Goal: Transaction & Acquisition: Purchase product/service

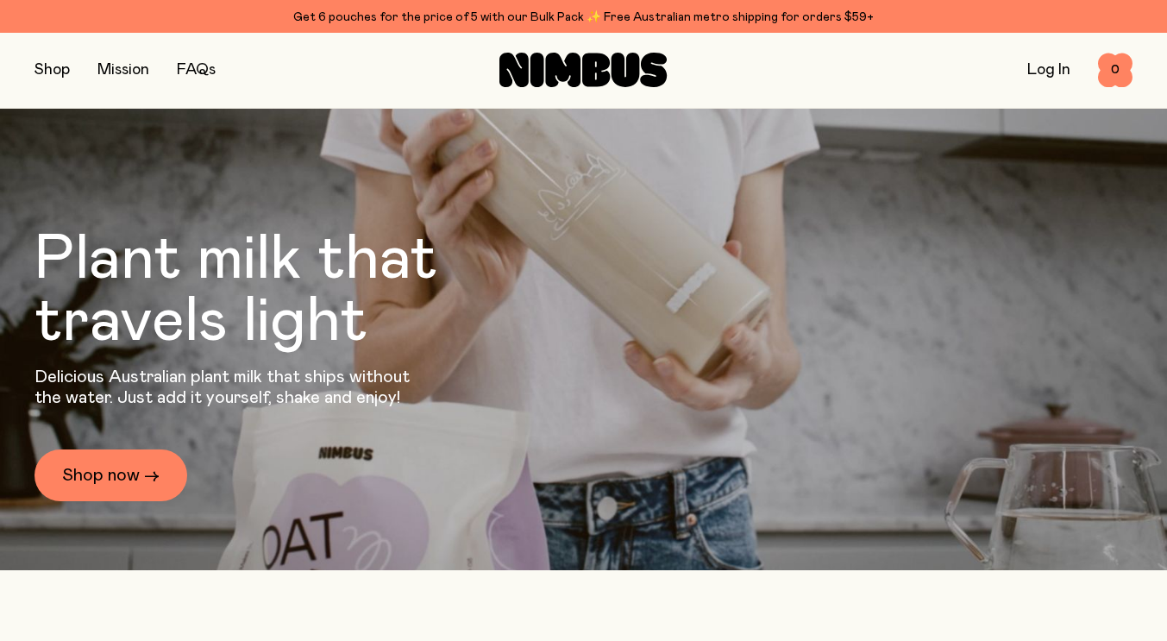
scroll to position [104, 0]
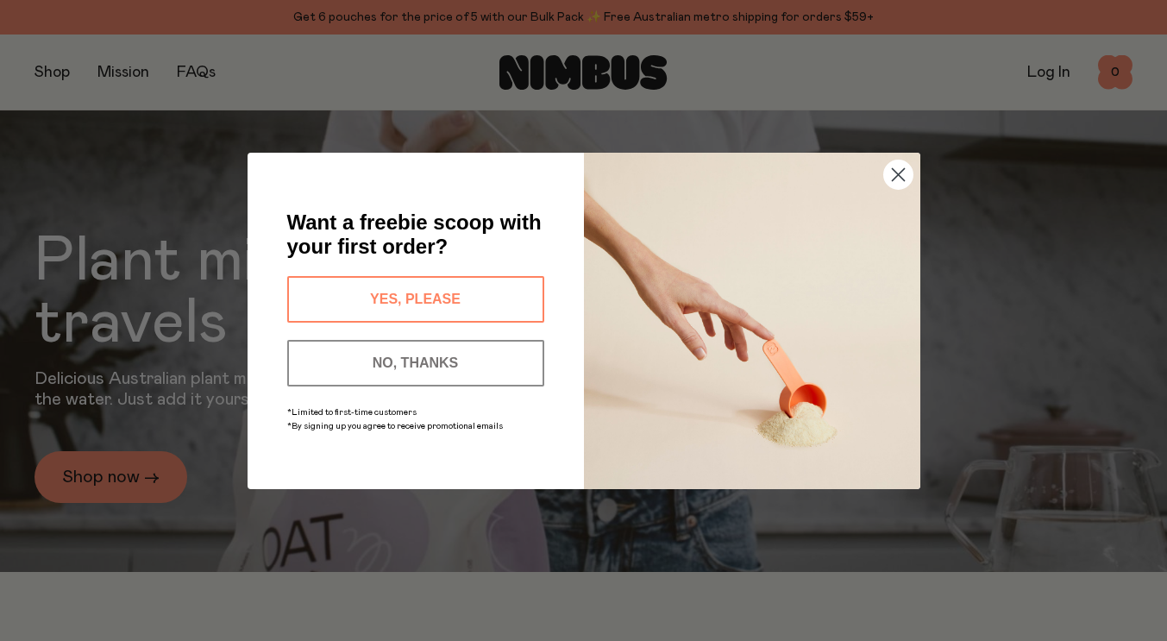
click at [904, 181] on circle "Close dialog" at bounding box center [898, 174] width 28 height 28
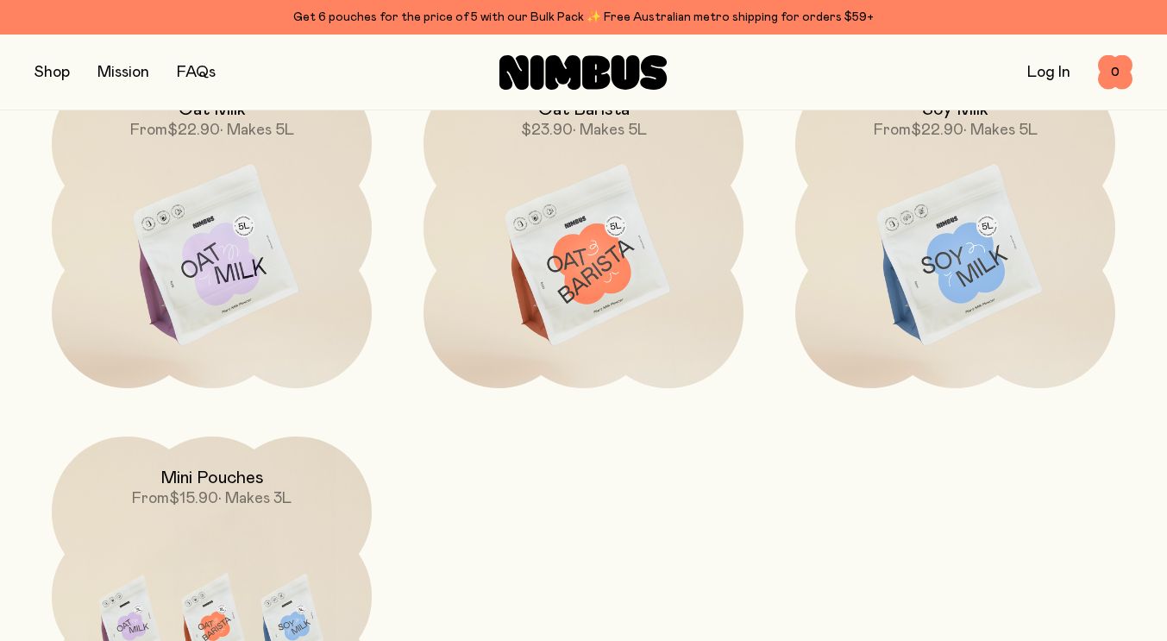
scroll to position [1570, 0]
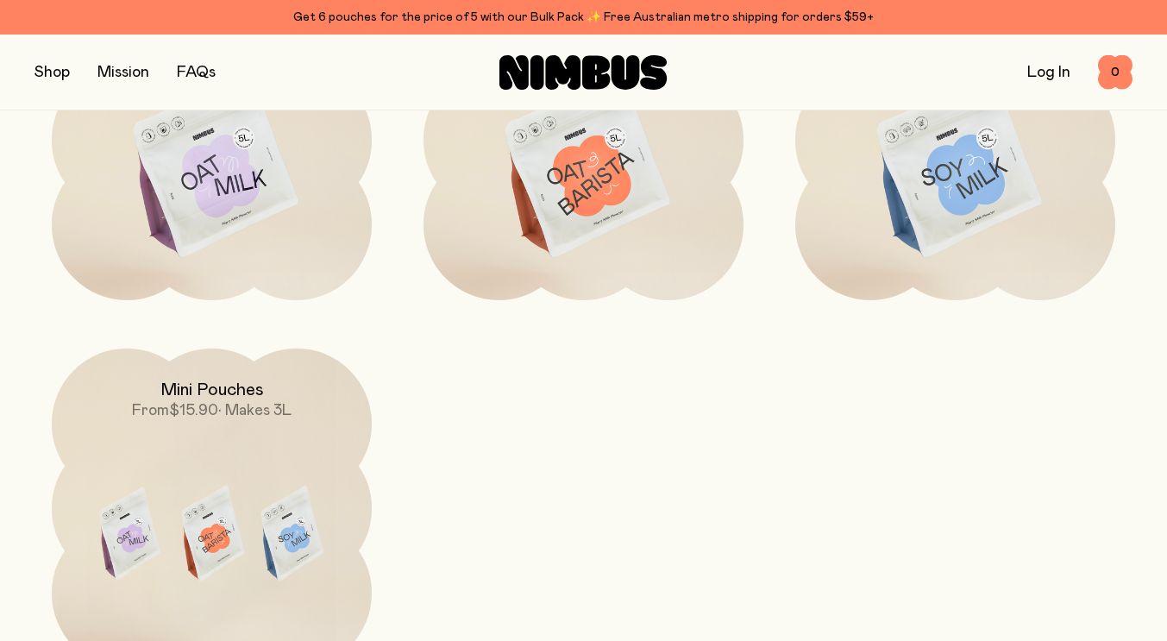
click at [596, 202] on img at bounding box center [584, 168] width 320 height 376
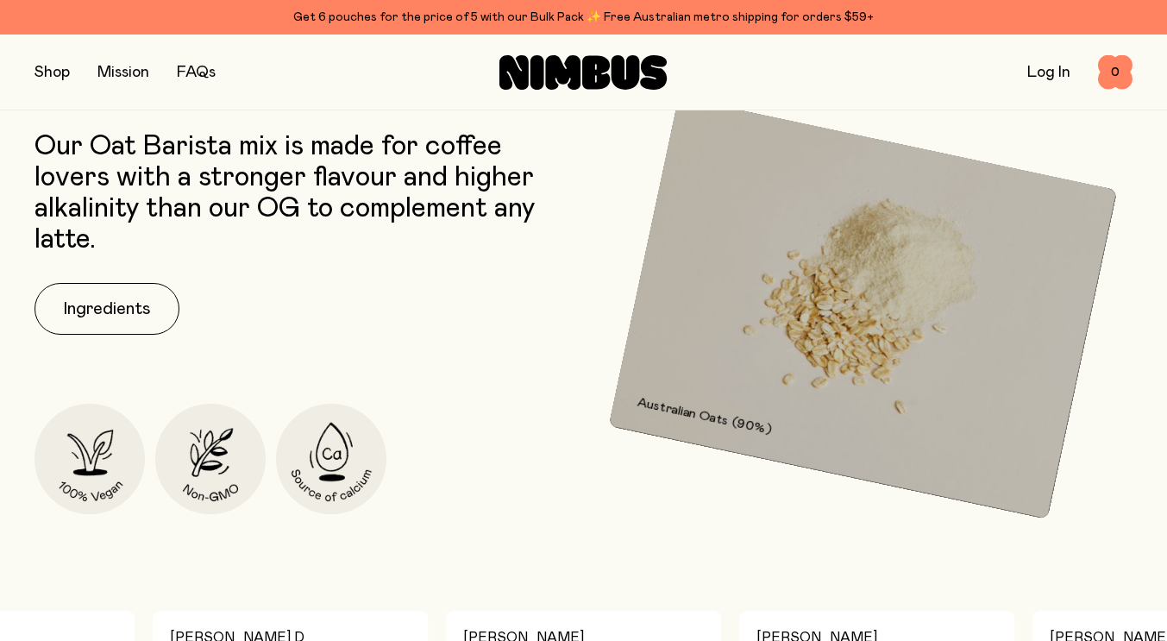
scroll to position [690, 0]
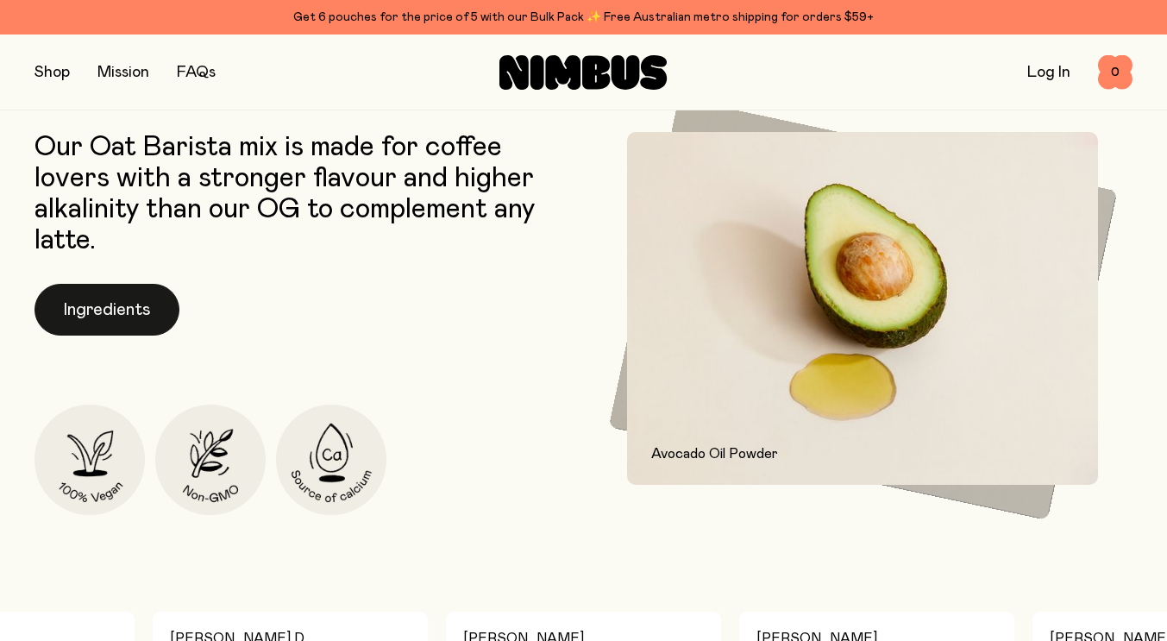
click at [110, 314] on button "Ingredients" at bounding box center [107, 310] width 145 height 52
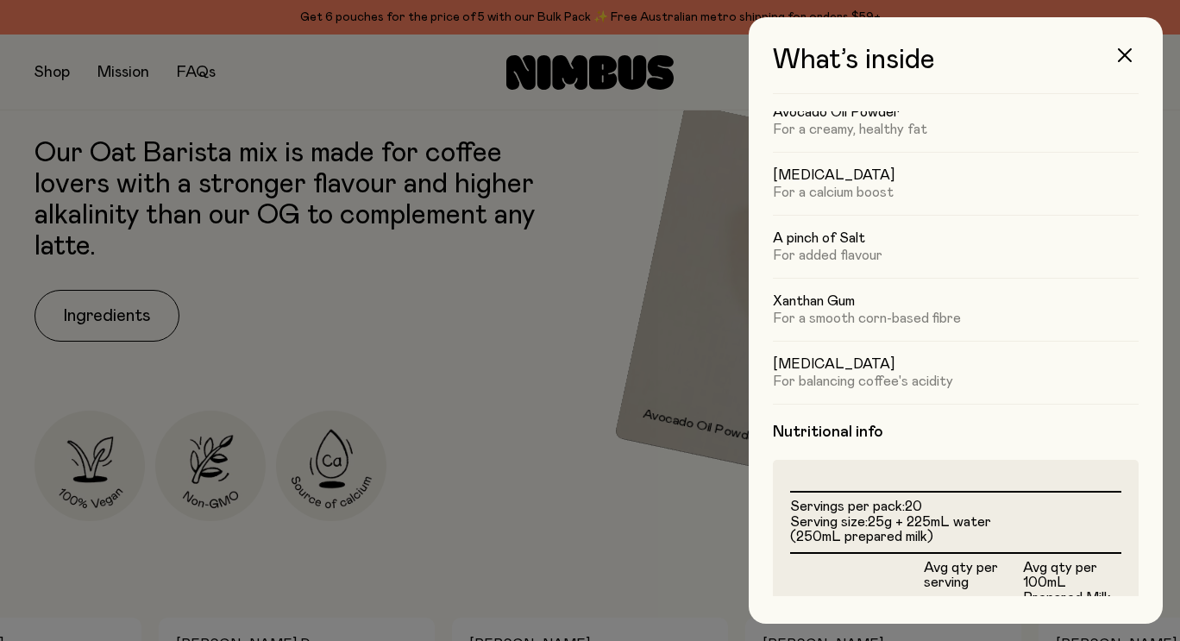
scroll to position [173, 0]
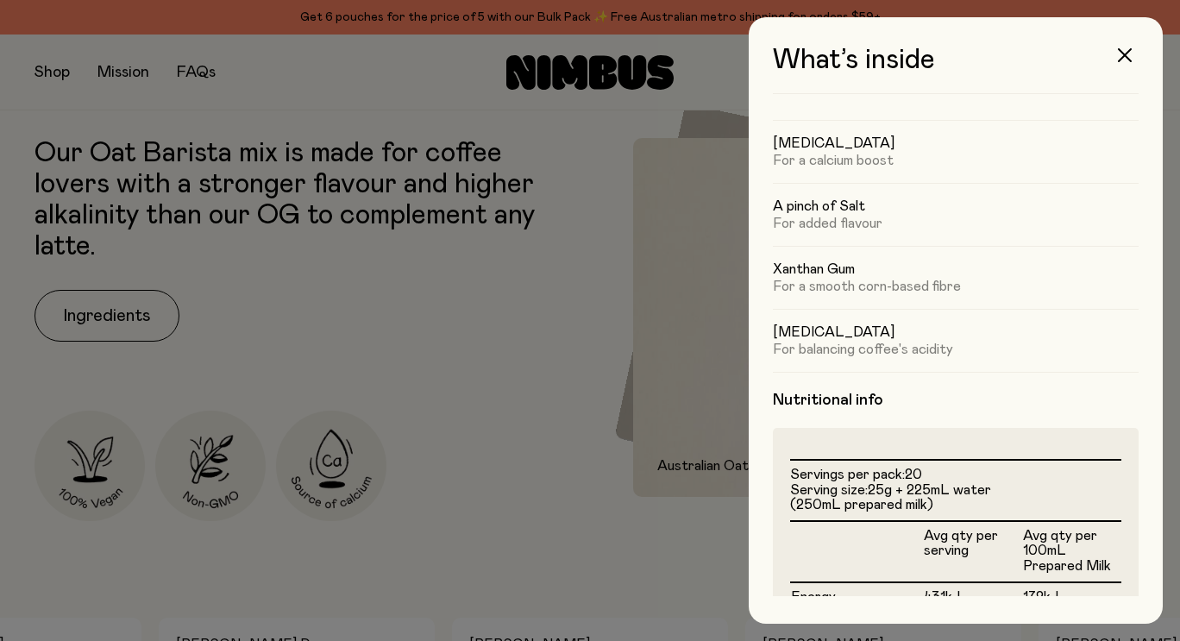
click at [495, 384] on div at bounding box center [590, 320] width 1180 height 641
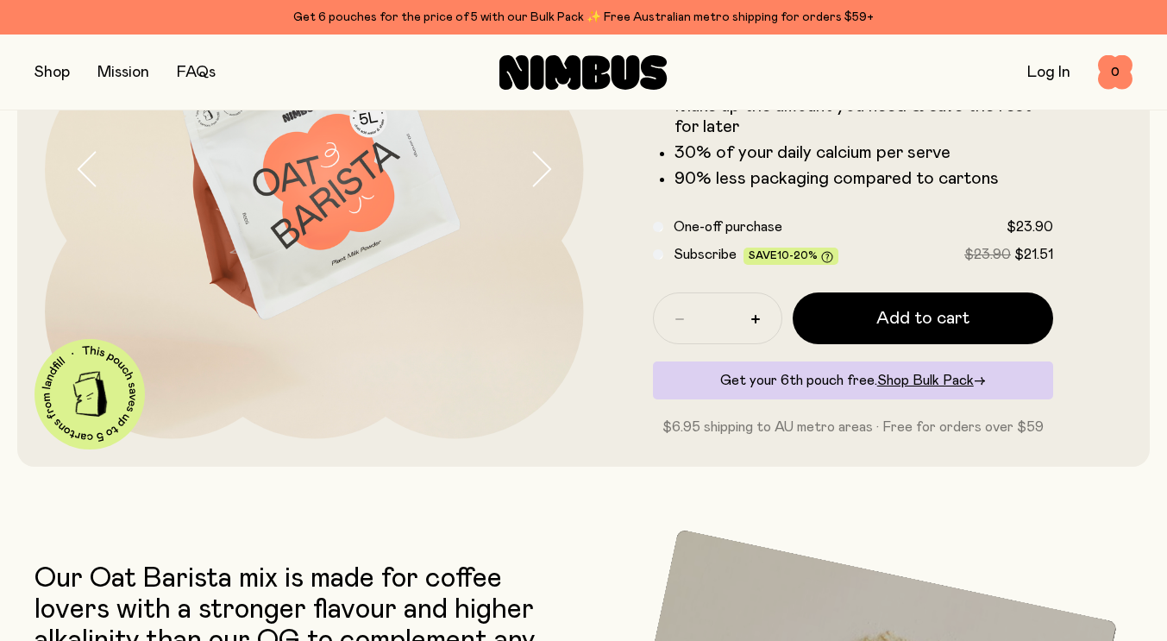
scroll to position [0, 0]
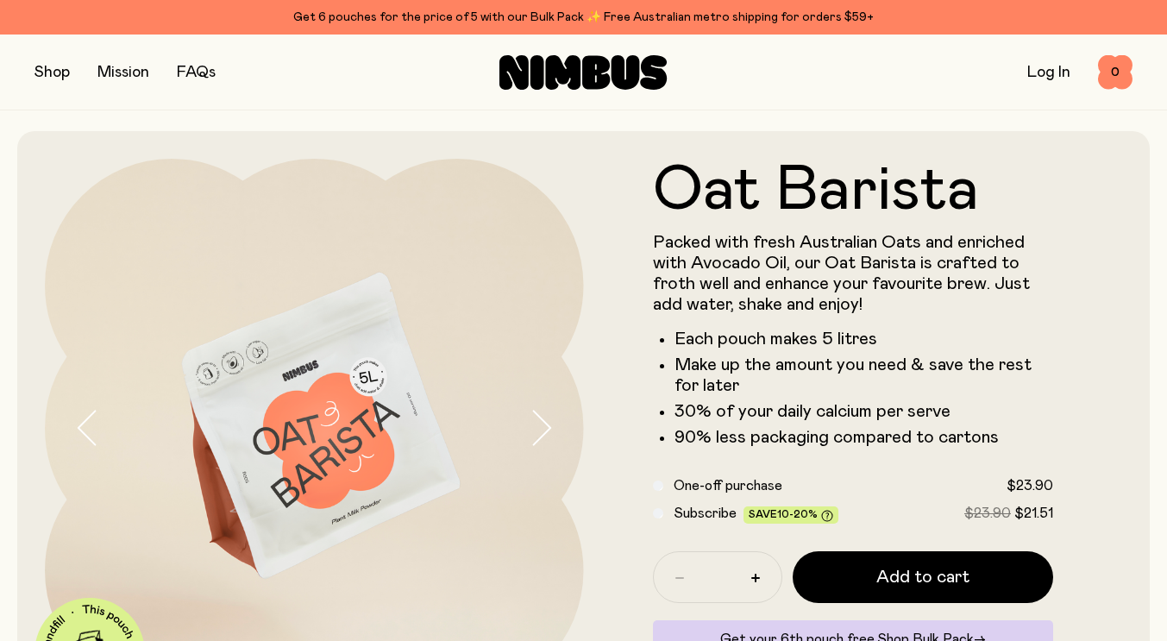
click at [372, 454] on img at bounding box center [314, 428] width 539 height 539
click at [531, 437] on icon "button" at bounding box center [541, 428] width 24 height 36
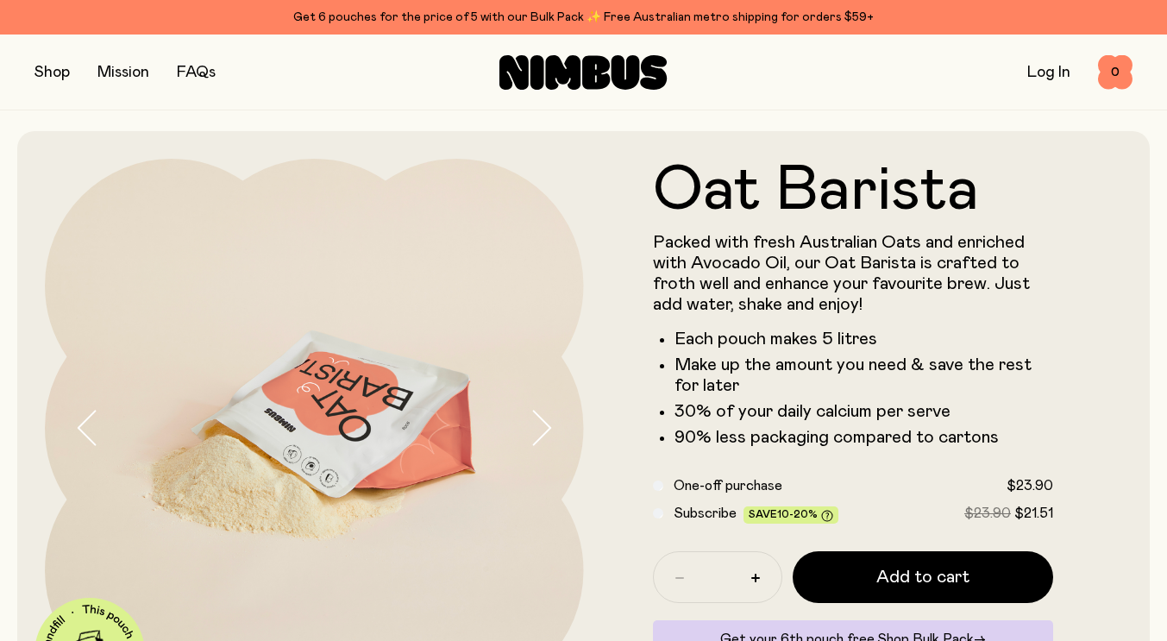
click at [533, 436] on icon "button" at bounding box center [541, 428] width 24 height 36
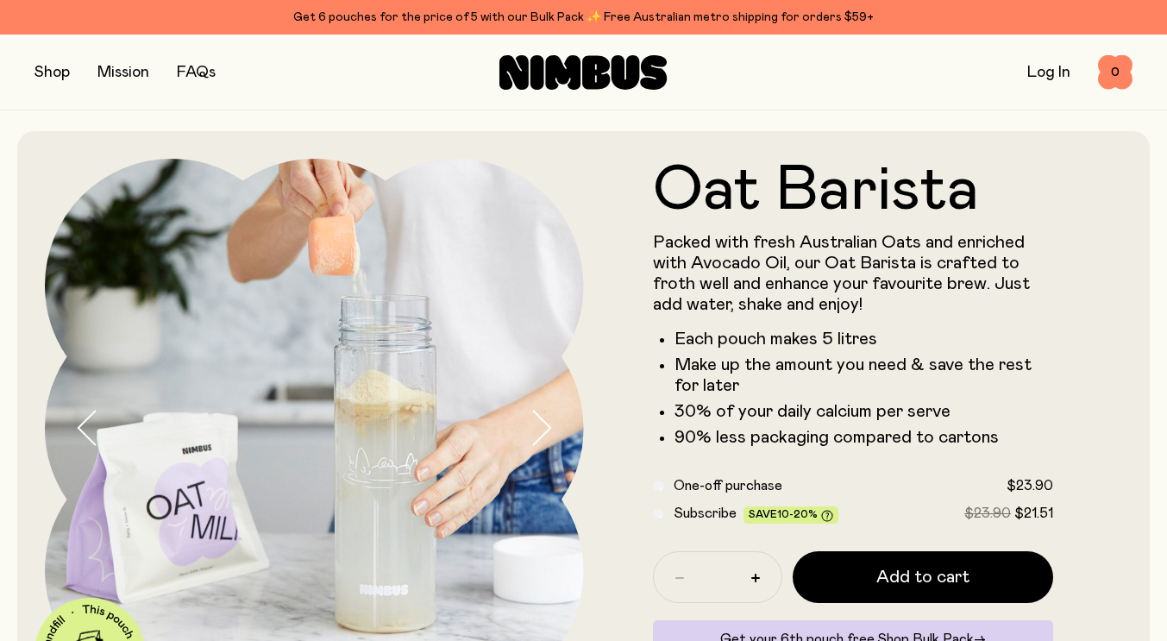
click at [533, 436] on icon "button" at bounding box center [541, 428] width 24 height 36
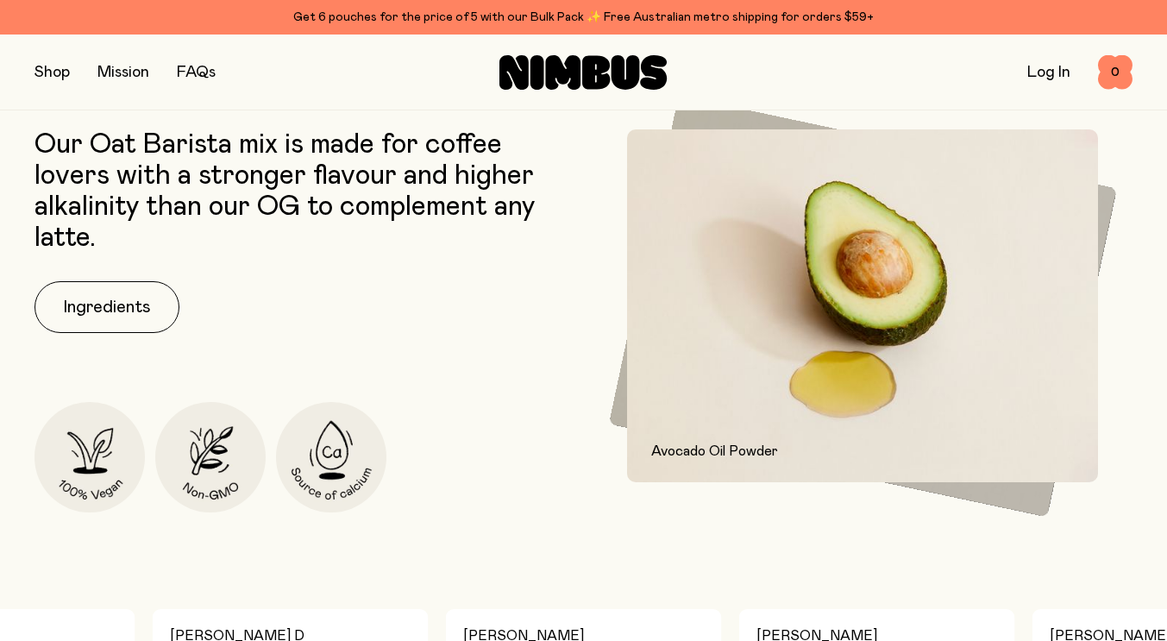
scroll to position [518, 0]
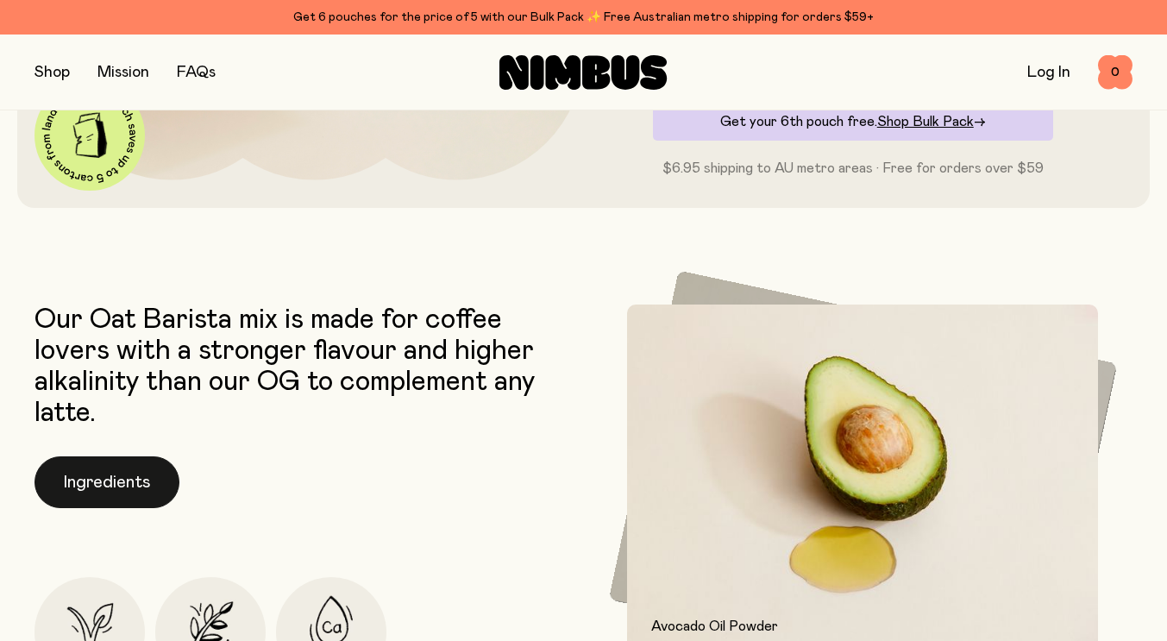
click at [135, 494] on button "Ingredients" at bounding box center [107, 482] width 145 height 52
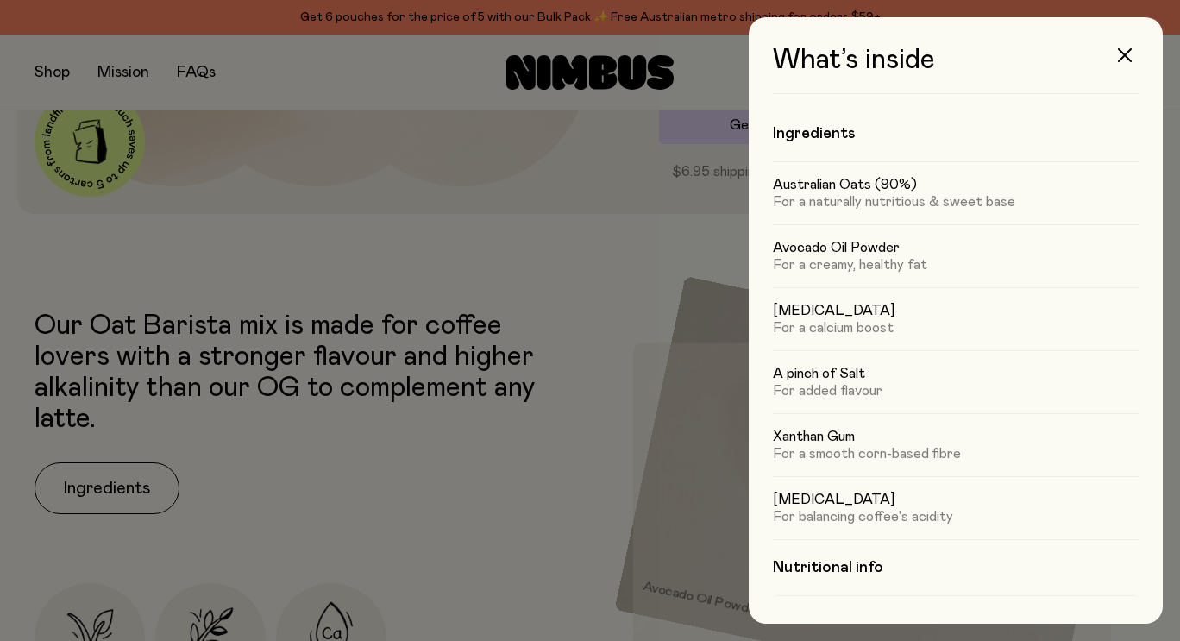
scroll to position [0, 0]
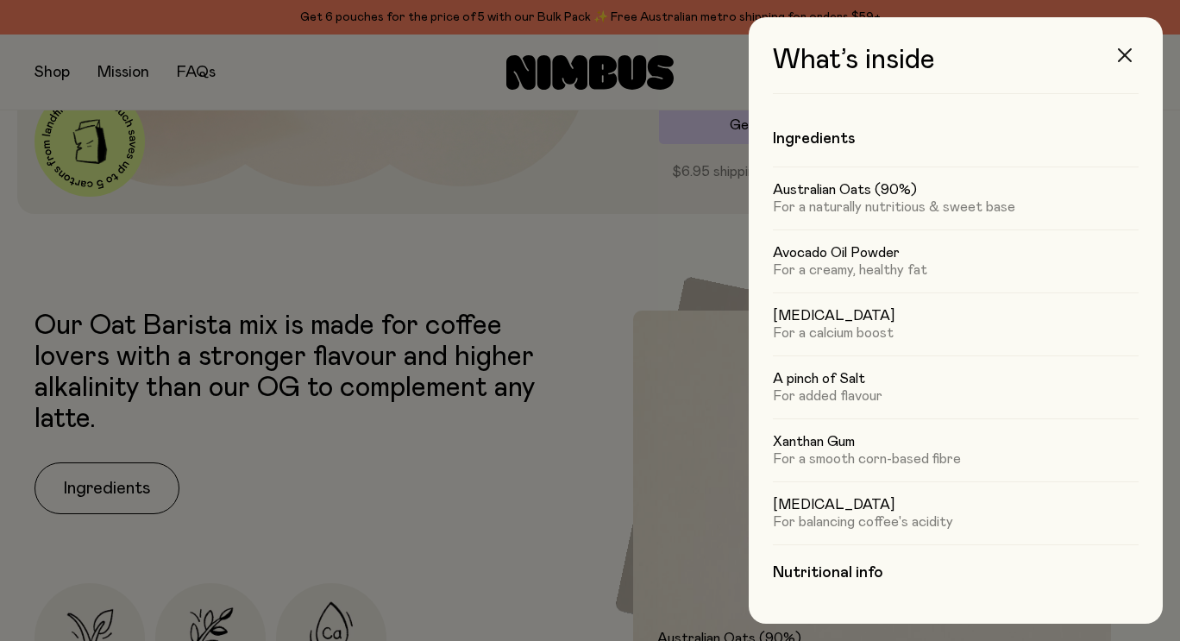
click at [1119, 53] on icon "button" at bounding box center [1125, 55] width 14 height 14
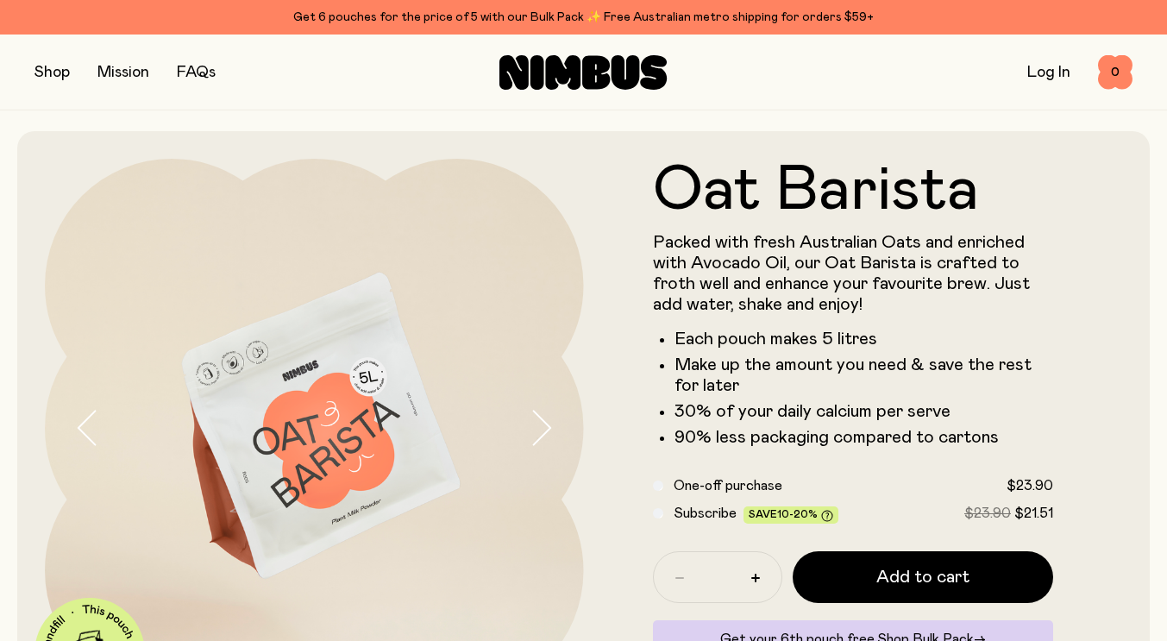
click at [59, 79] on button "button" at bounding box center [52, 72] width 35 height 24
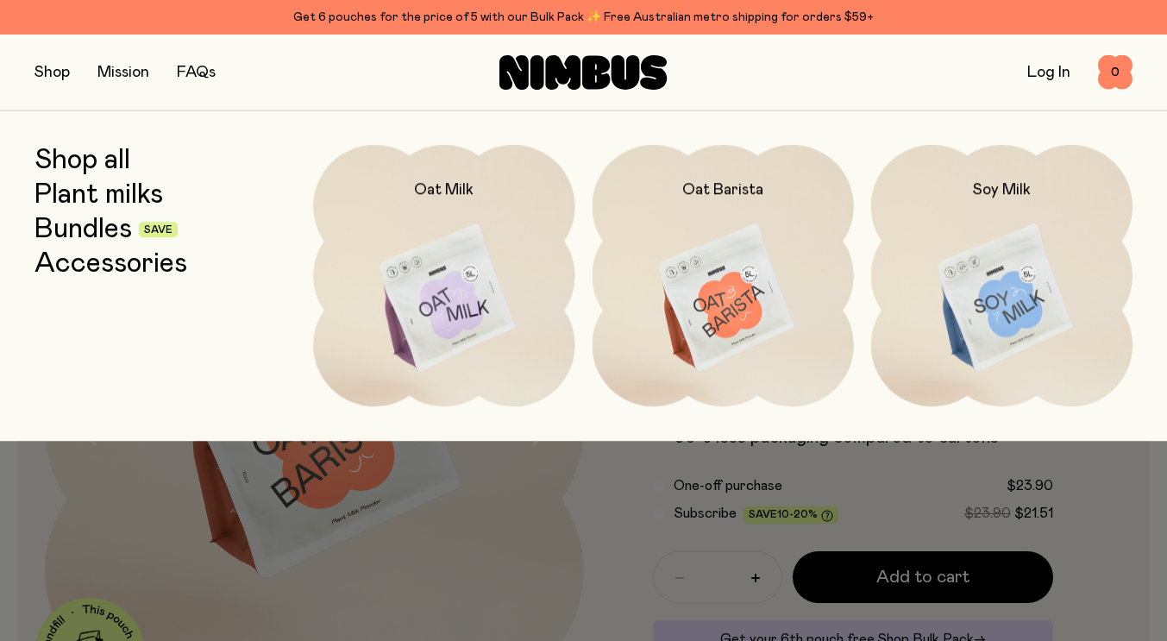
click at [1041, 324] on img at bounding box center [1001, 298] width 261 height 307
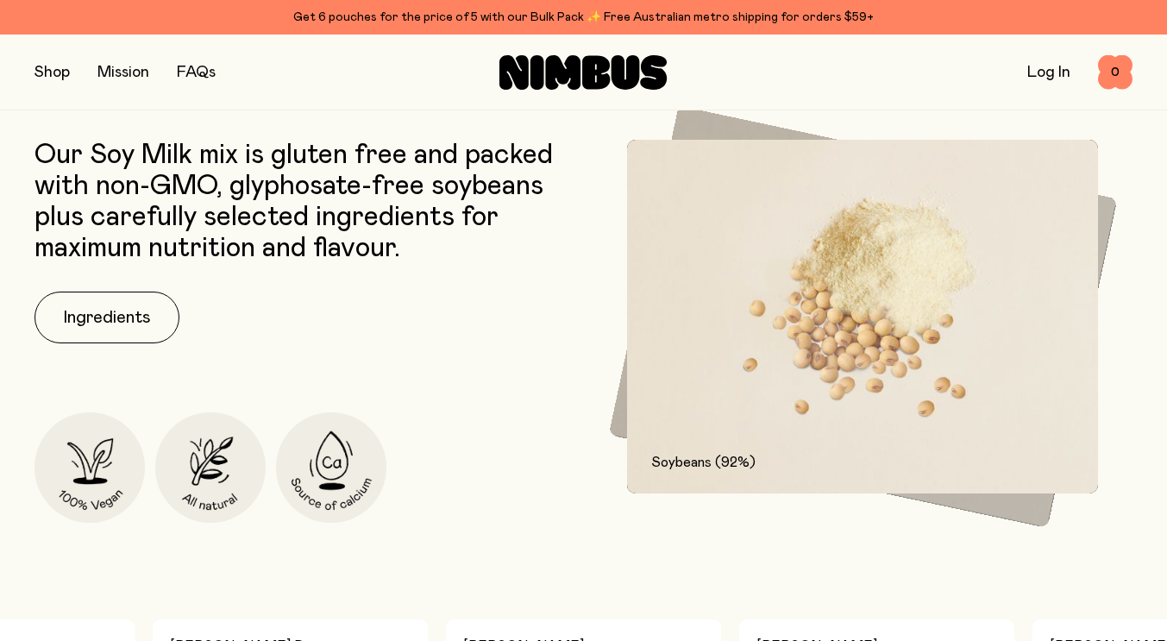
scroll to position [949, 0]
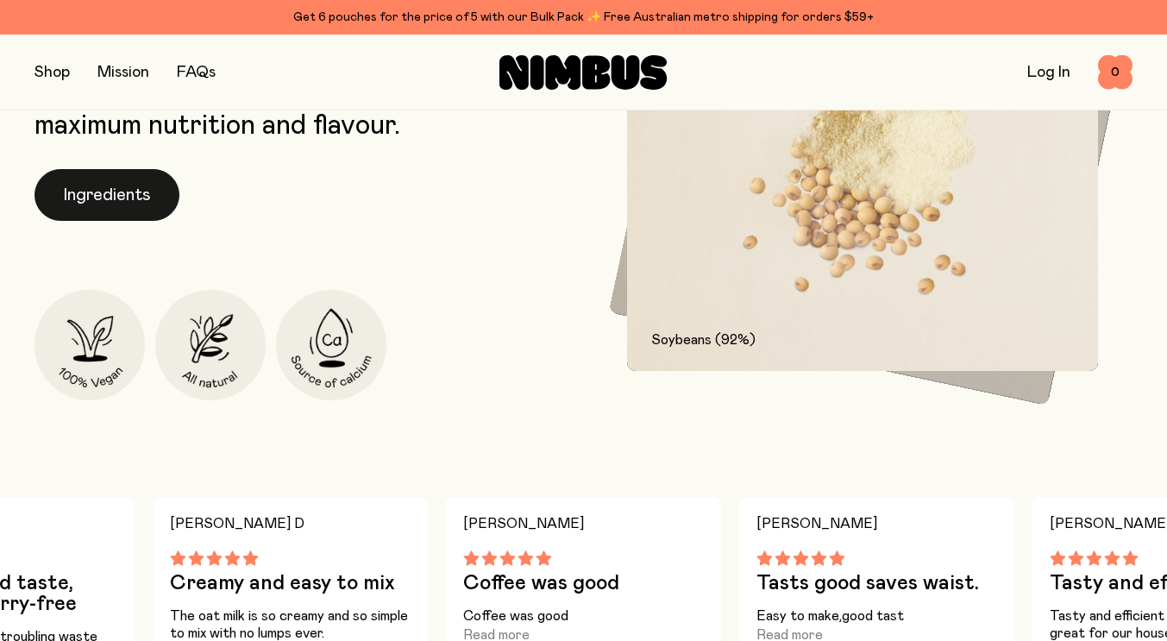
click at [110, 198] on button "Ingredients" at bounding box center [107, 195] width 145 height 52
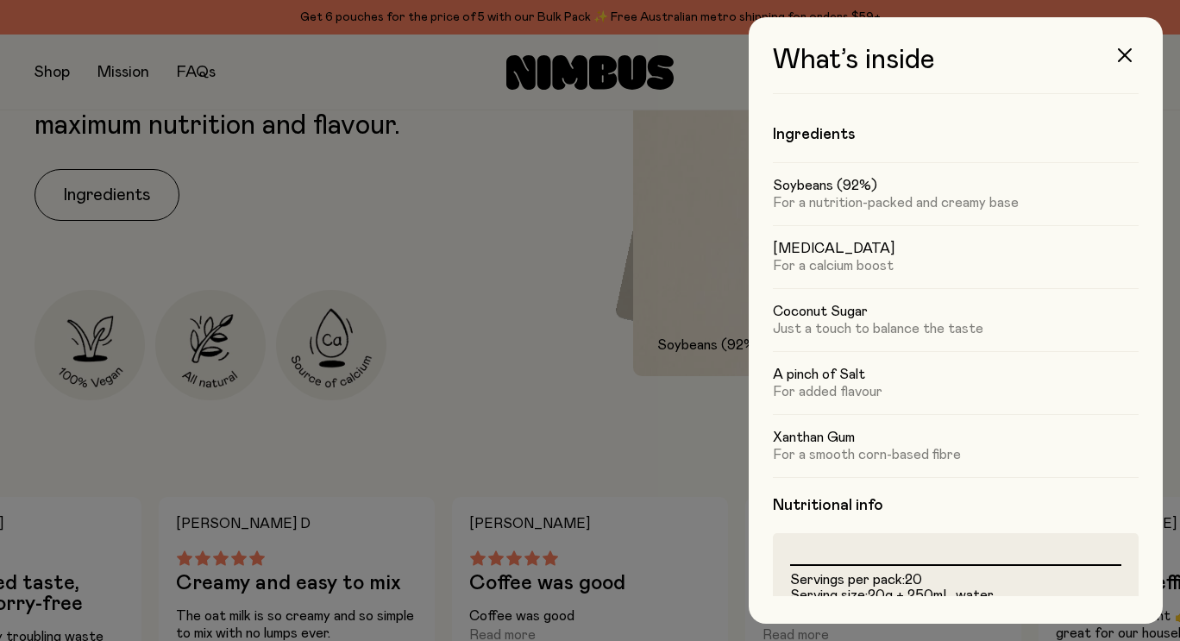
scroll to position [0, 0]
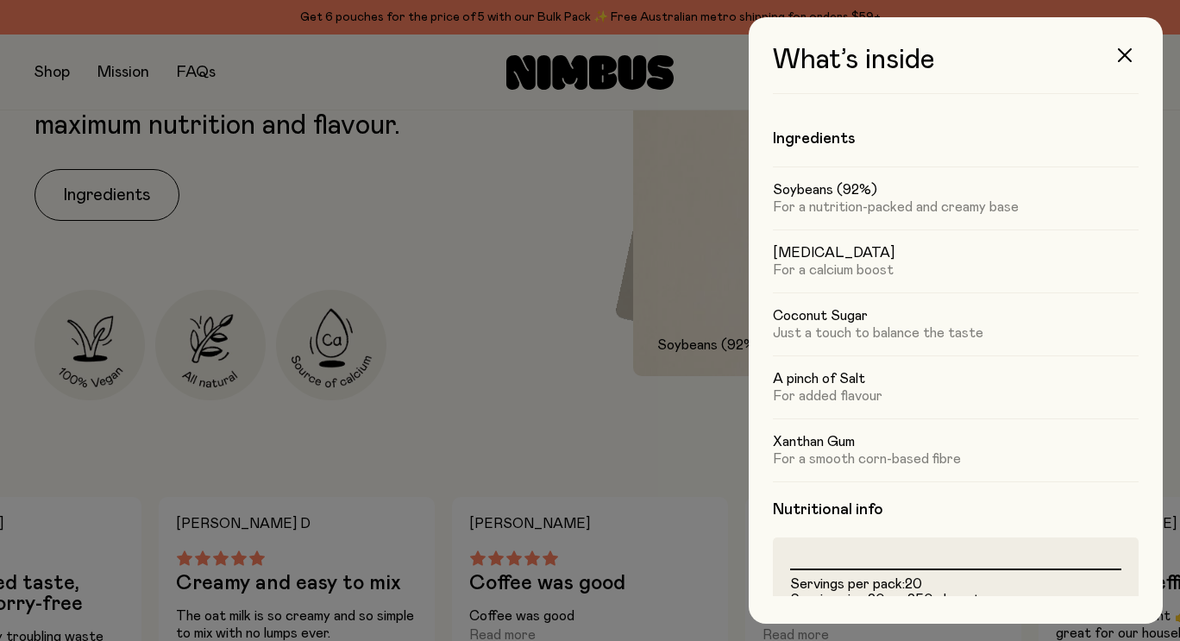
click at [876, 342] on p "Just a touch to balance the taste" at bounding box center [956, 332] width 366 height 17
click at [874, 356] on div "Coconut Sugar Just a touch to balance the taste" at bounding box center [956, 387] width 366 height 63
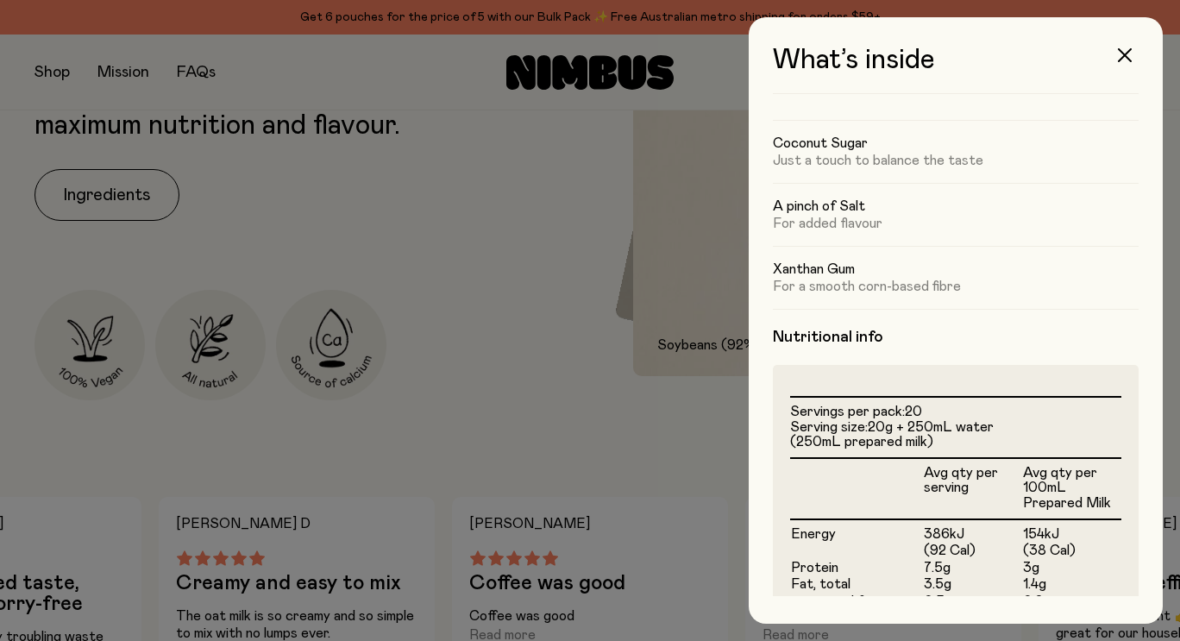
scroll to position [345, 0]
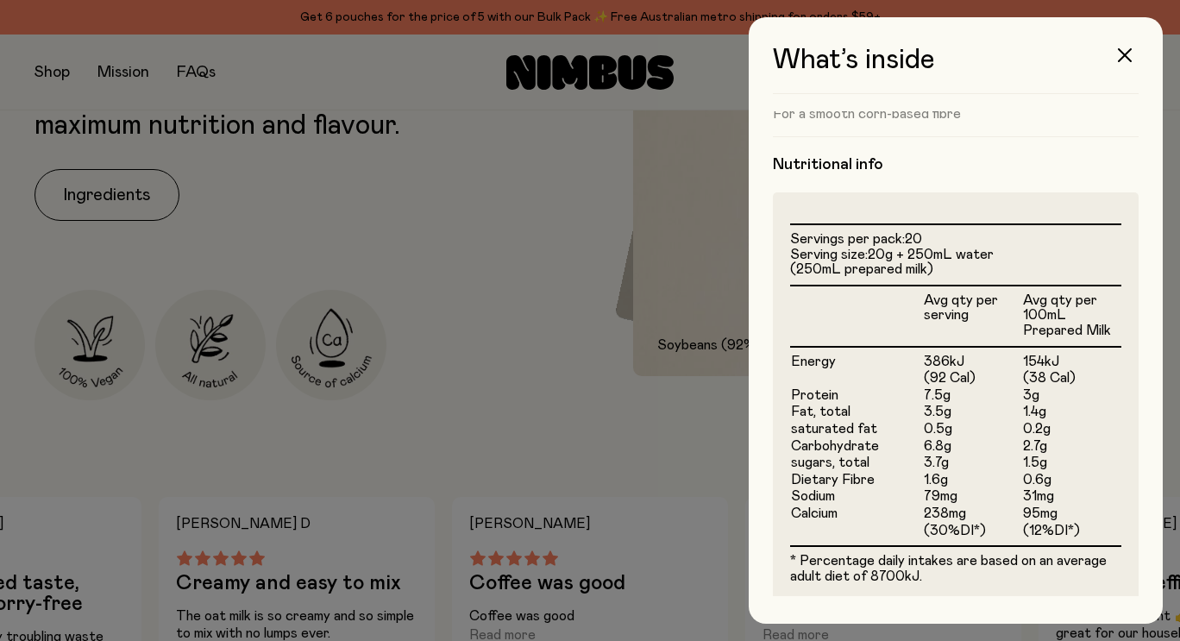
click at [938, 447] on td "6.8g" at bounding box center [972, 446] width 99 height 17
click at [923, 469] on td "3.7g" at bounding box center [972, 463] width 99 height 17
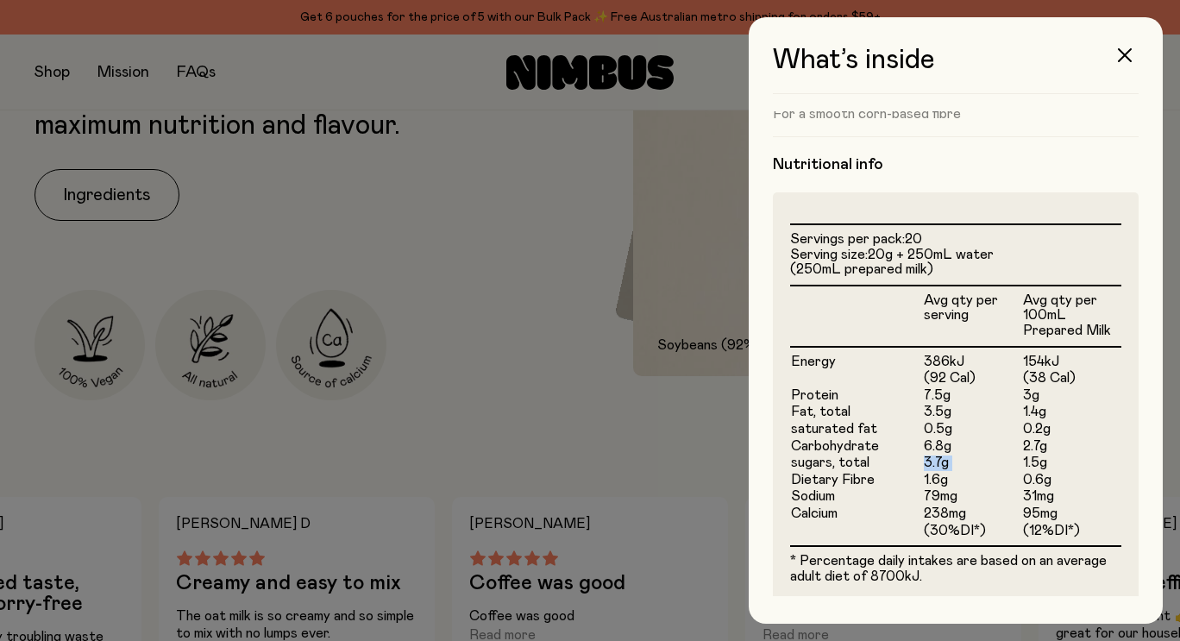
click at [926, 461] on td "3.7g" at bounding box center [972, 463] width 99 height 17
click at [593, 446] on div at bounding box center [590, 320] width 1180 height 641
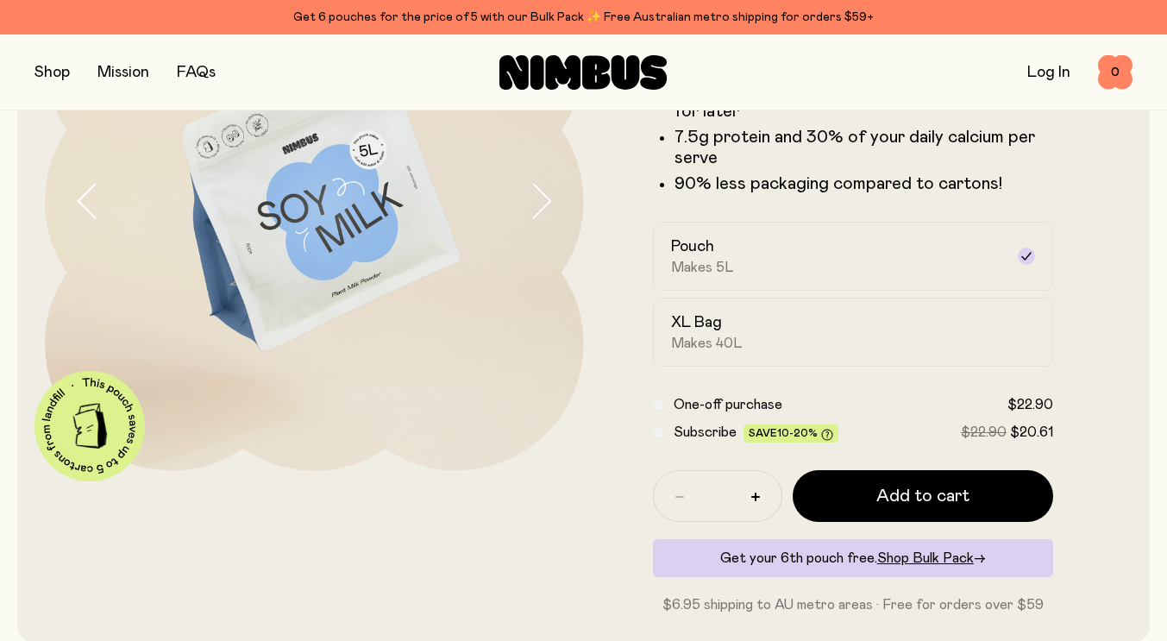
scroll to position [173, 0]
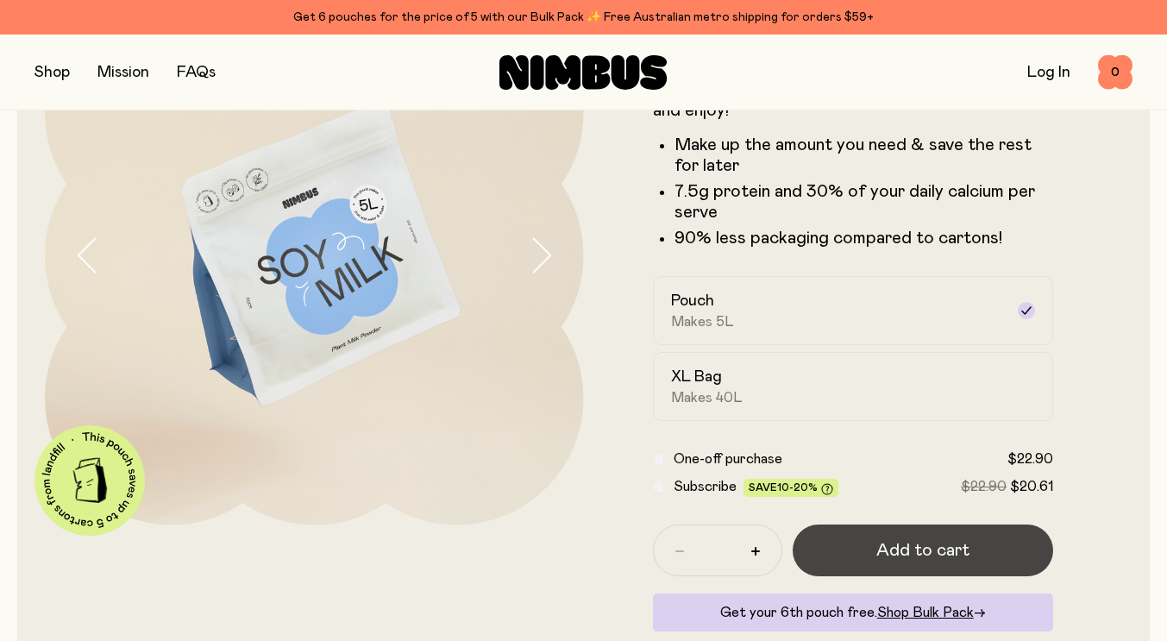
click at [922, 553] on span "Add to cart" at bounding box center [923, 550] width 93 height 24
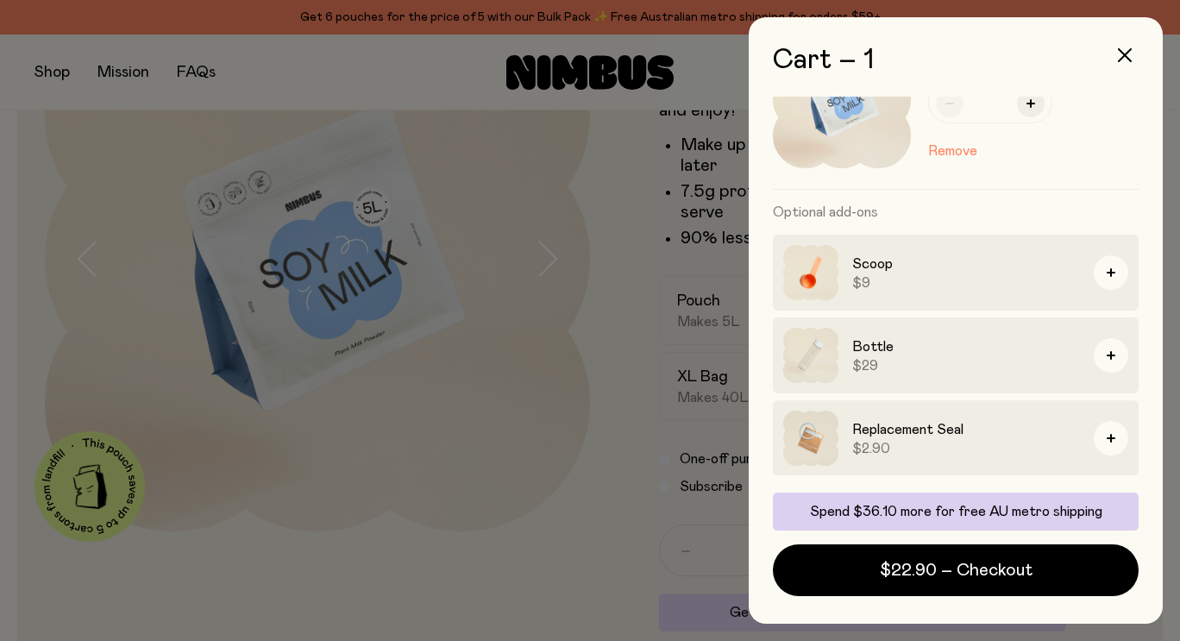
scroll to position [88, 0]
click at [809, 358] on img at bounding box center [810, 354] width 55 height 55
click at [563, 400] on div at bounding box center [590, 320] width 1180 height 641
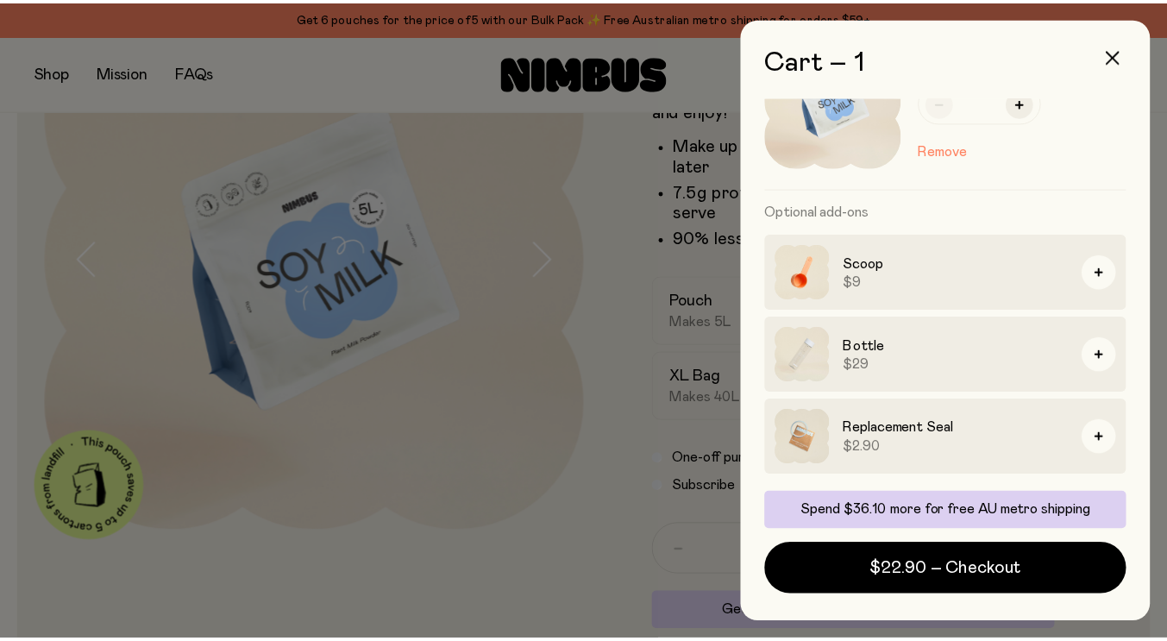
scroll to position [173, 0]
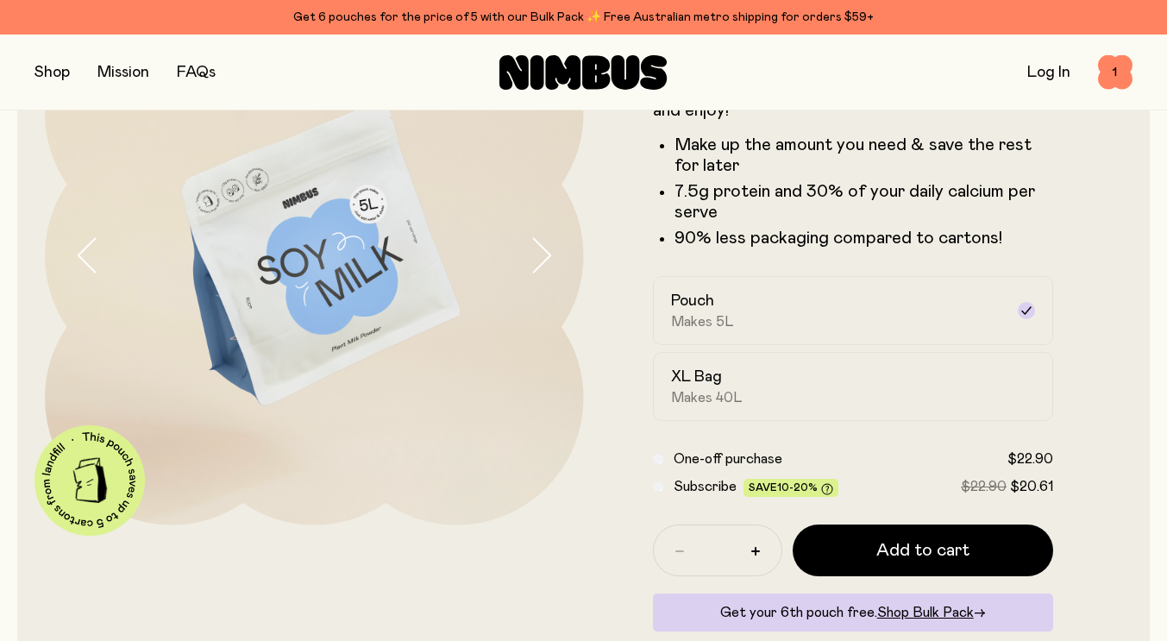
click at [47, 81] on button "button" at bounding box center [52, 72] width 35 height 24
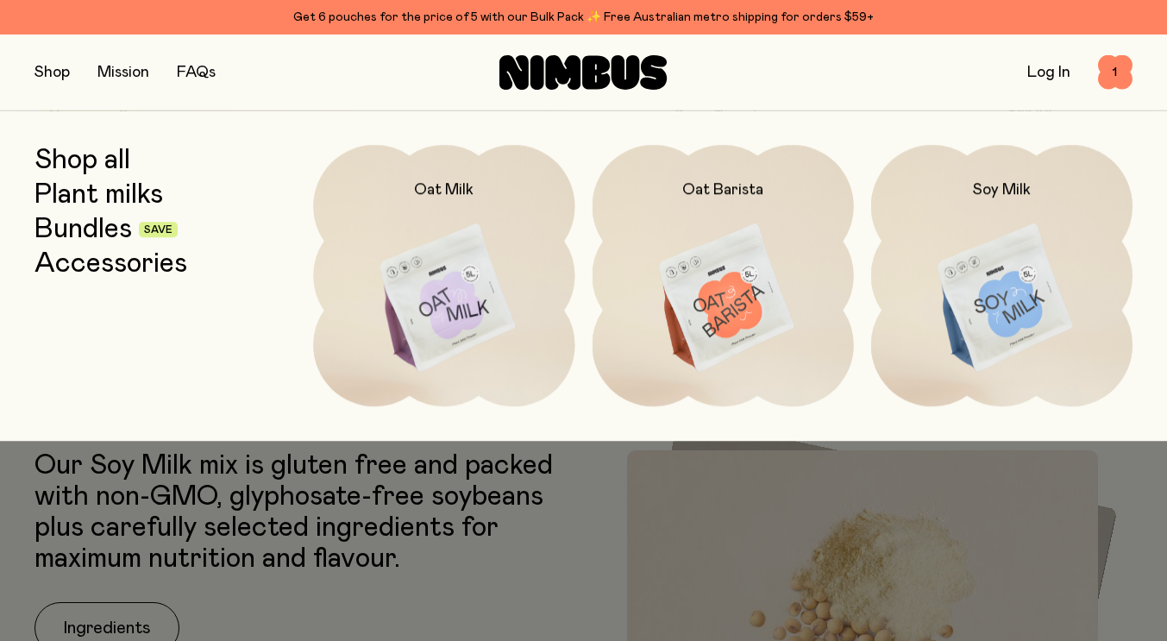
scroll to position [518, 0]
click at [78, 229] on link "Bundles" at bounding box center [84, 229] width 98 height 31
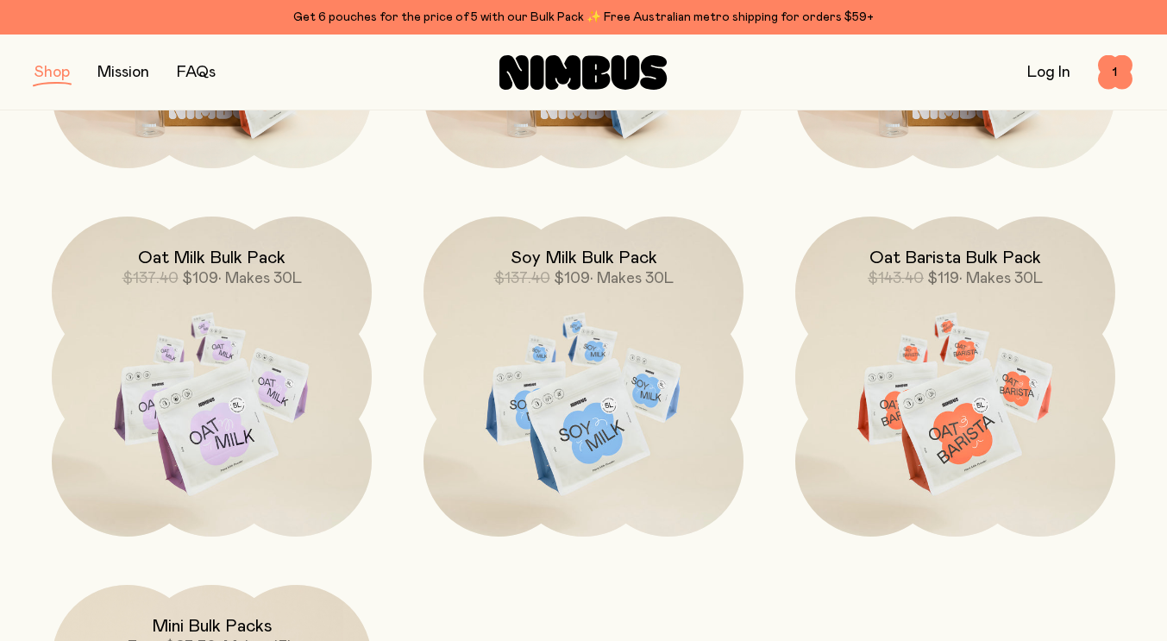
scroll to position [259, 0]
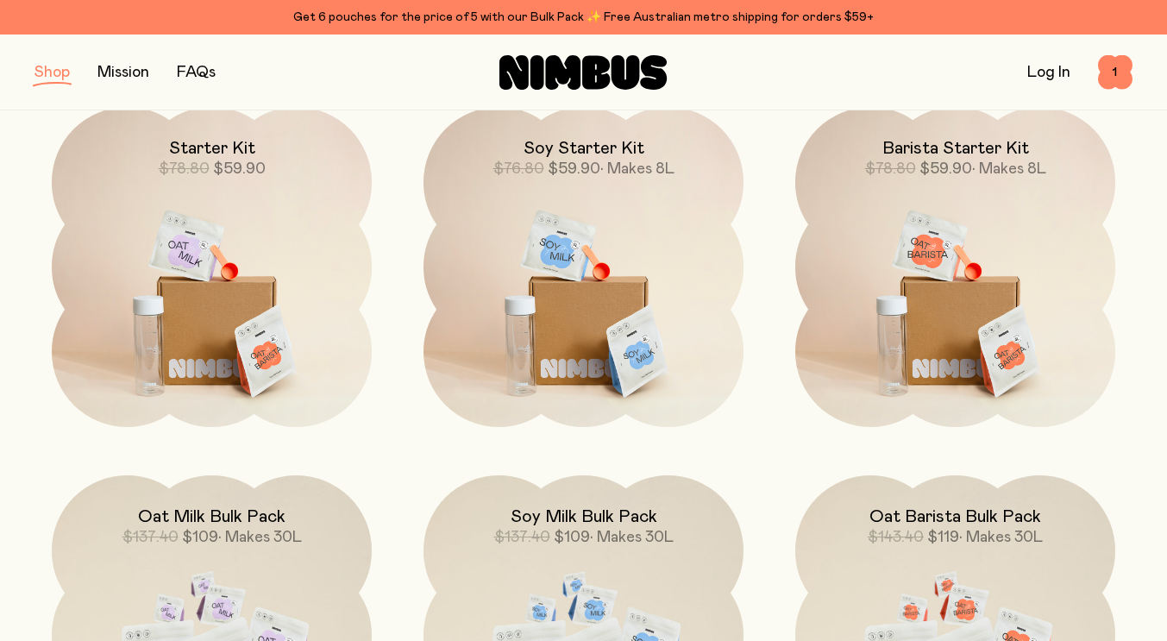
click at [583, 307] on img at bounding box center [584, 295] width 320 height 376
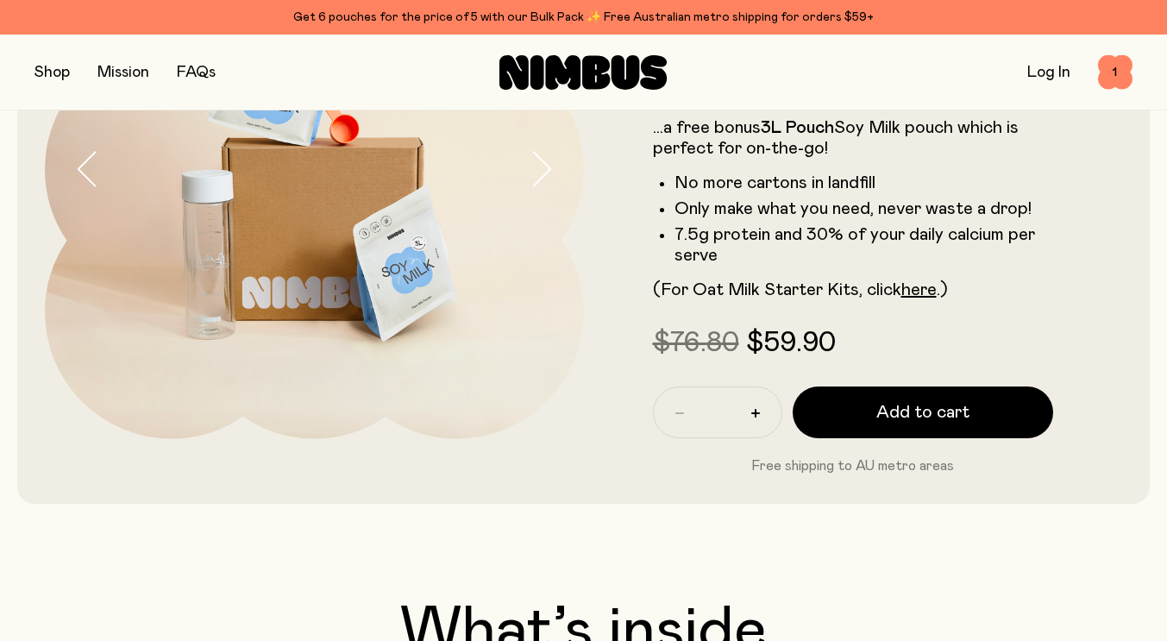
scroll to position [86, 0]
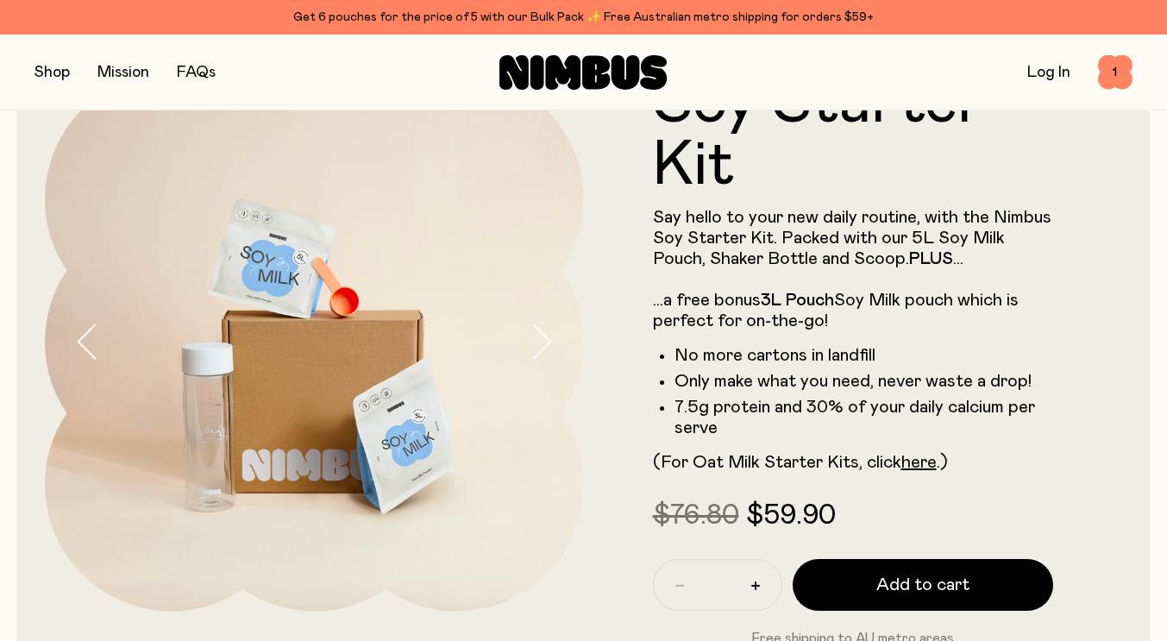
click at [548, 349] on icon "button" at bounding box center [541, 342] width 24 height 36
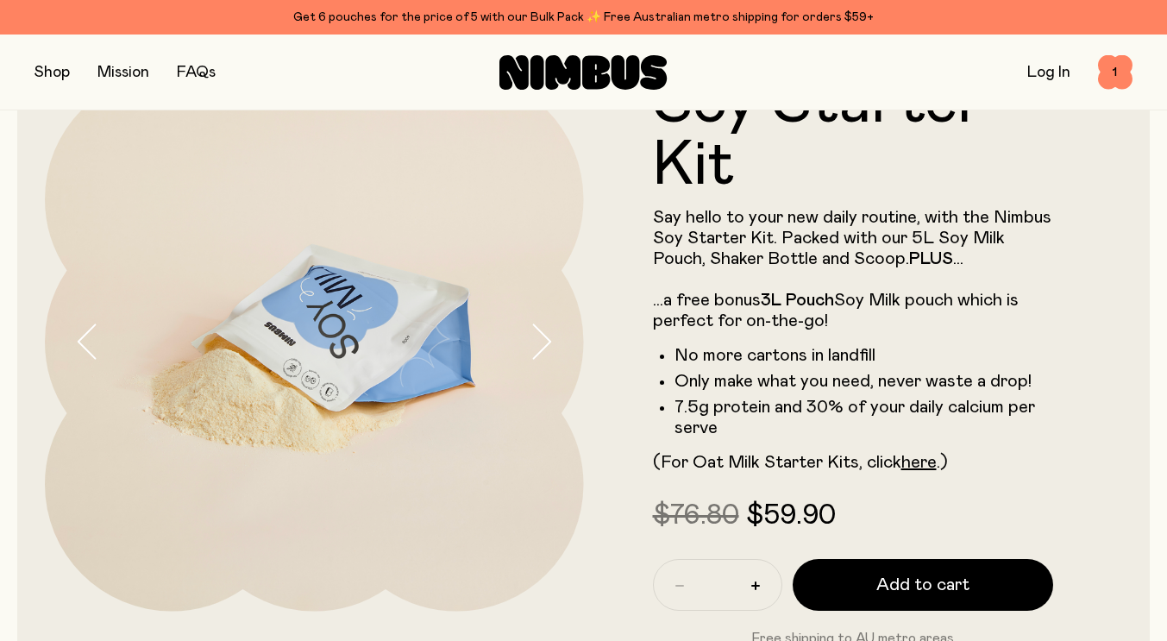
click at [549, 349] on icon "button" at bounding box center [541, 342] width 24 height 36
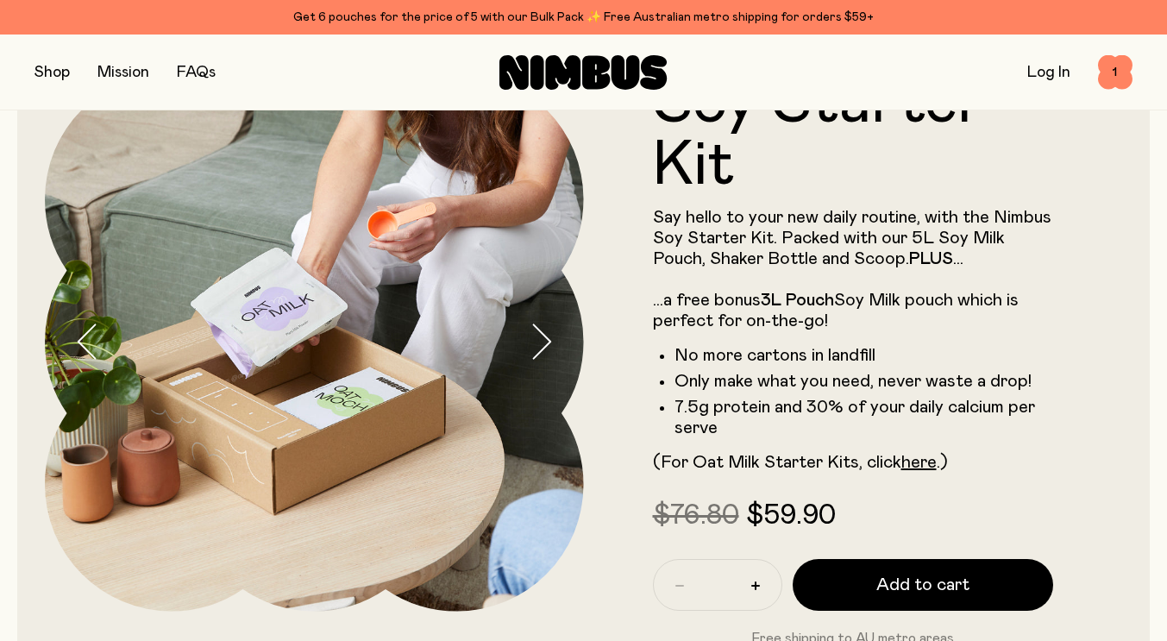
click at [549, 349] on icon "button" at bounding box center [541, 342] width 24 height 36
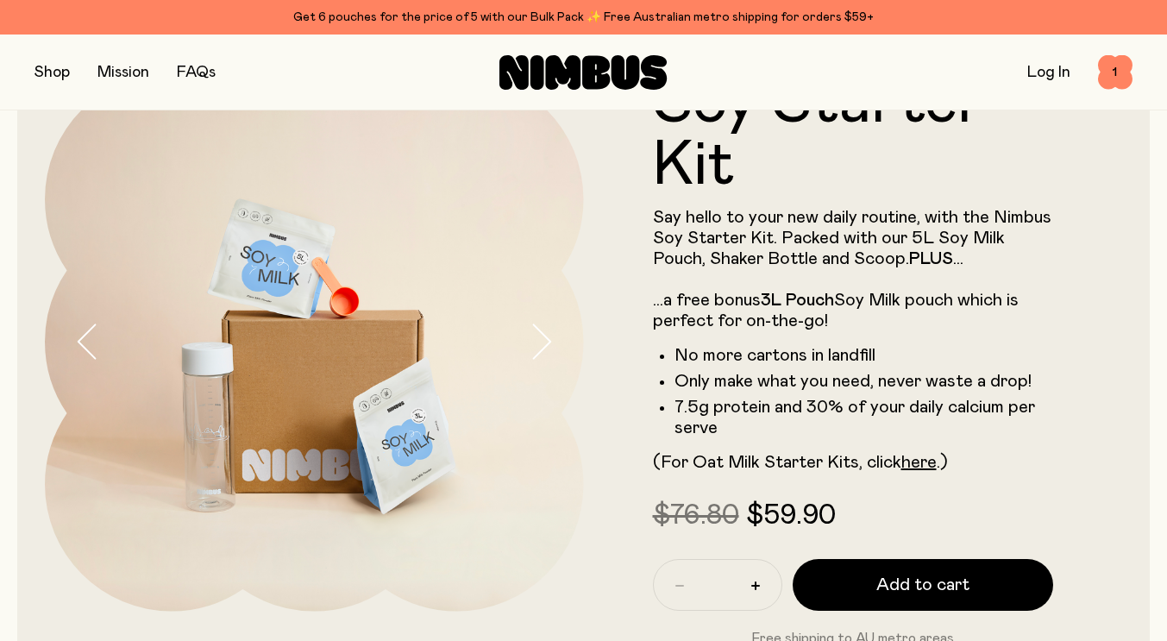
click at [549, 349] on icon "button" at bounding box center [541, 342] width 24 height 36
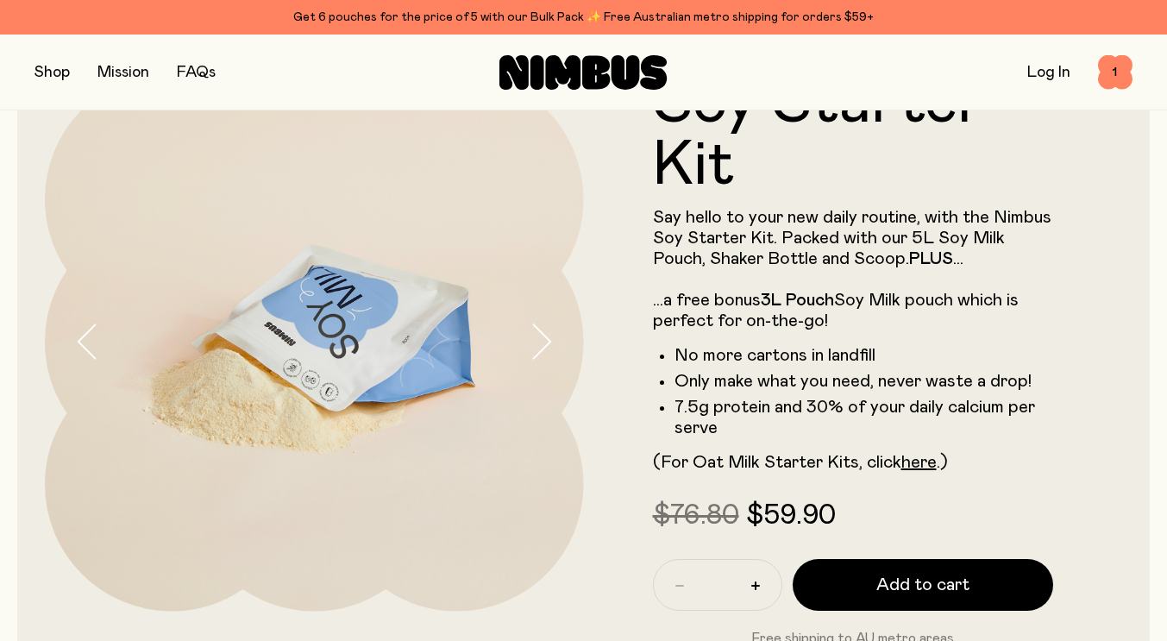
click at [549, 349] on icon "button" at bounding box center [541, 342] width 24 height 36
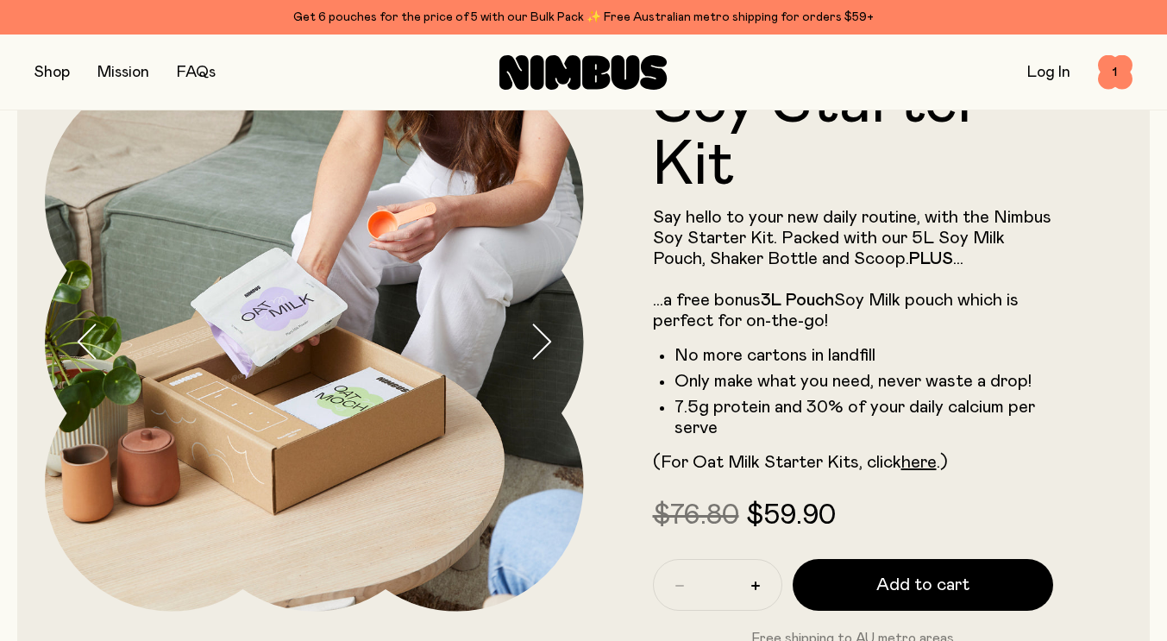
click at [549, 349] on icon "button" at bounding box center [541, 342] width 24 height 36
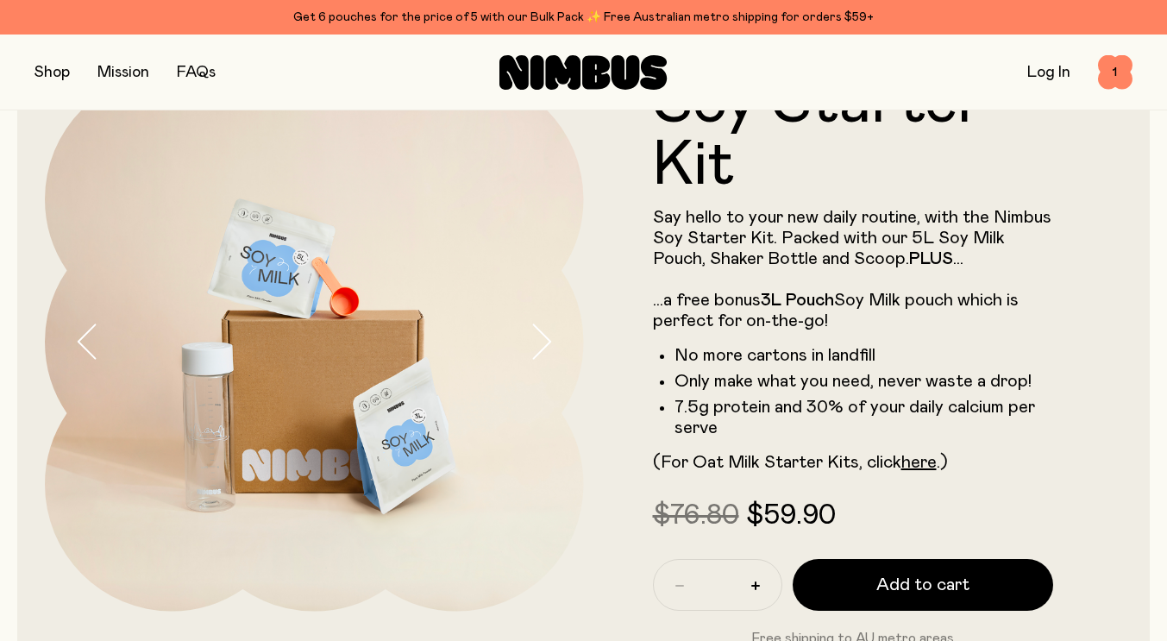
click at [549, 351] on icon "button" at bounding box center [541, 342] width 24 height 36
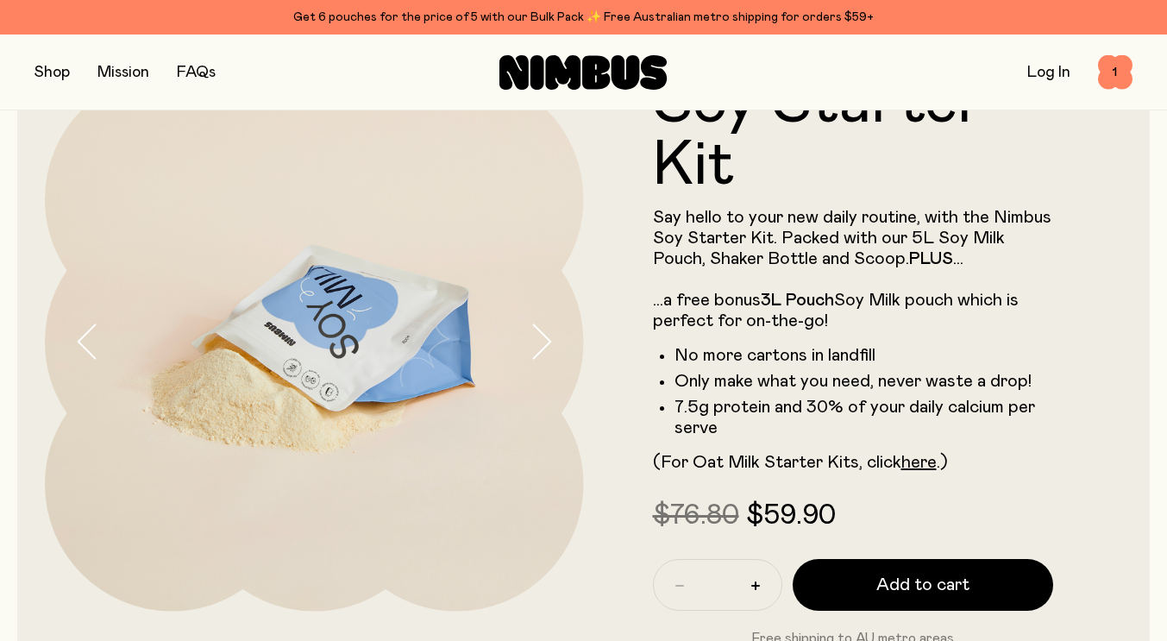
click at [549, 351] on icon "button" at bounding box center [541, 342] width 24 height 36
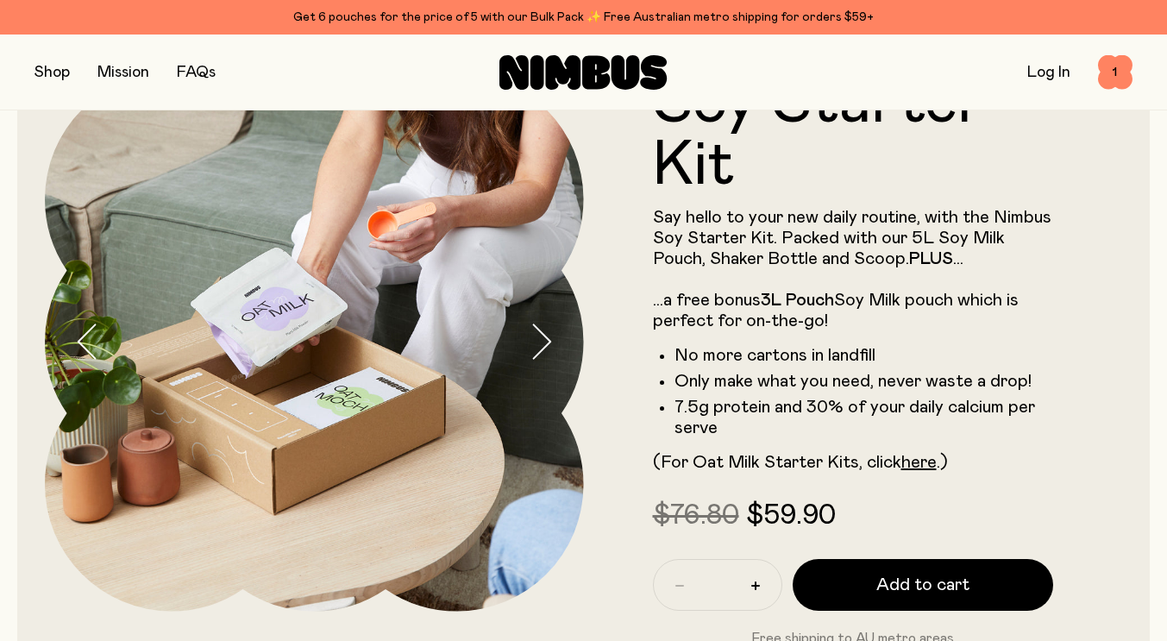
click at [549, 351] on icon "button" at bounding box center [541, 342] width 24 height 36
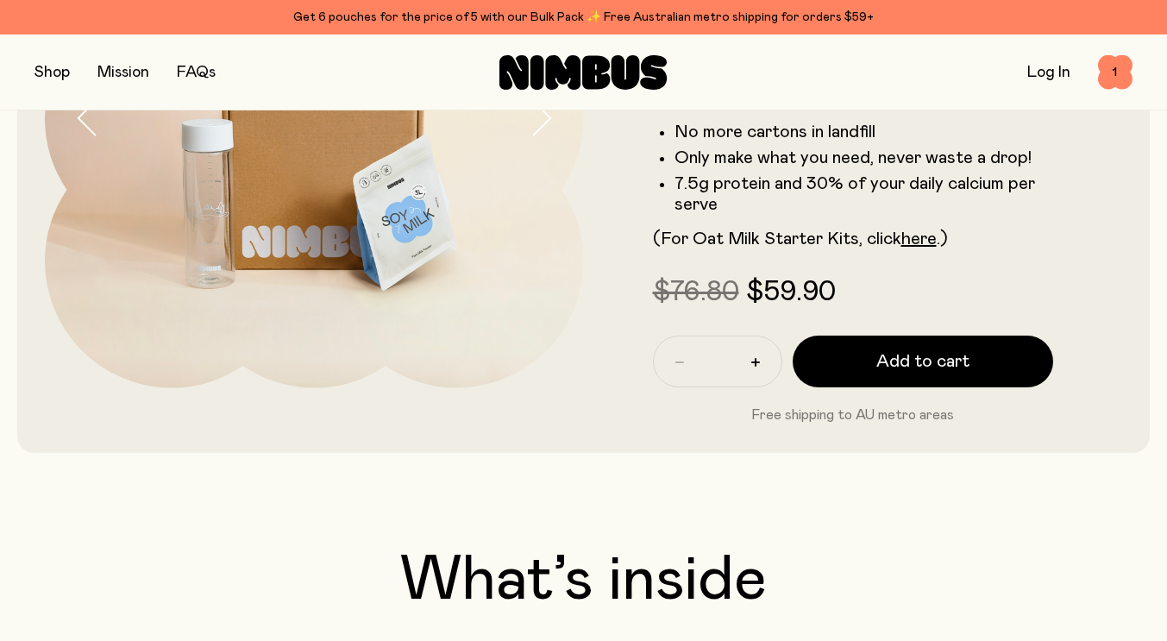
scroll to position [431, 0]
